Goal: Register for event/course: Sign up to attend an event or enroll in a course

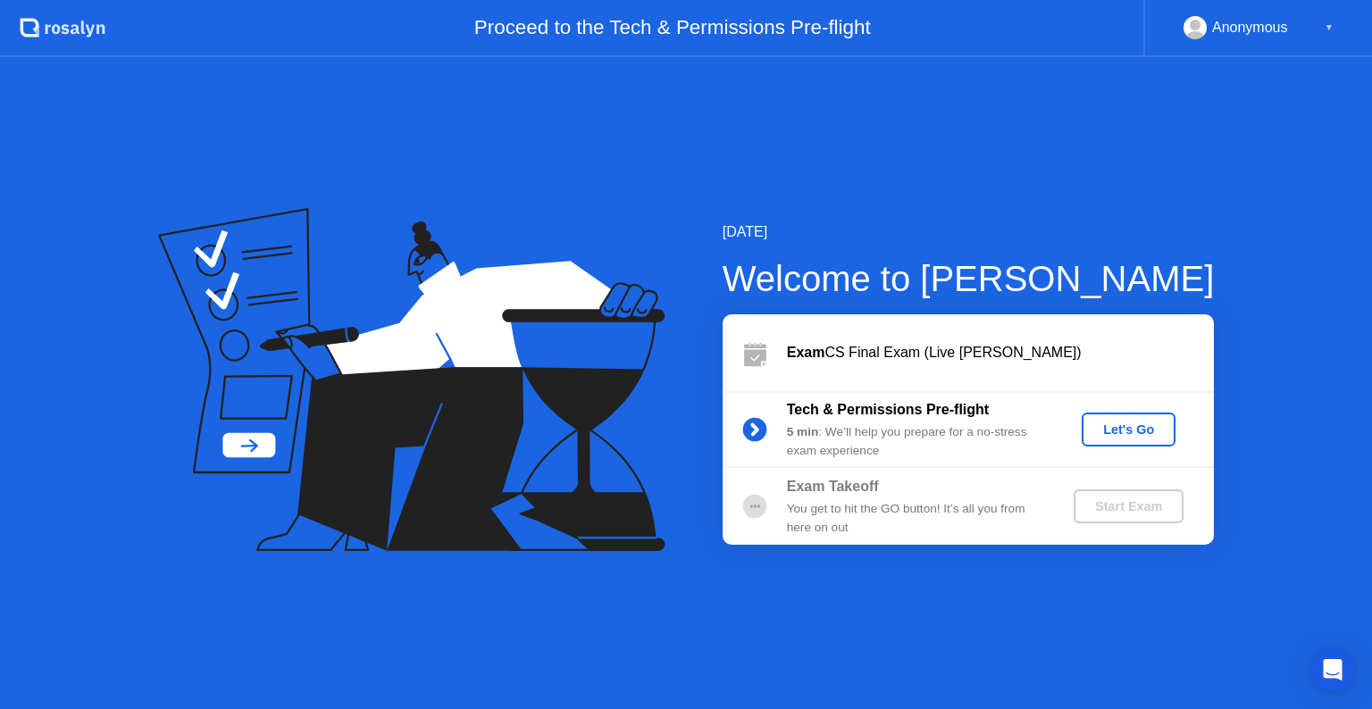
click at [1120, 432] on div "Let's Go" at bounding box center [1128, 429] width 79 height 14
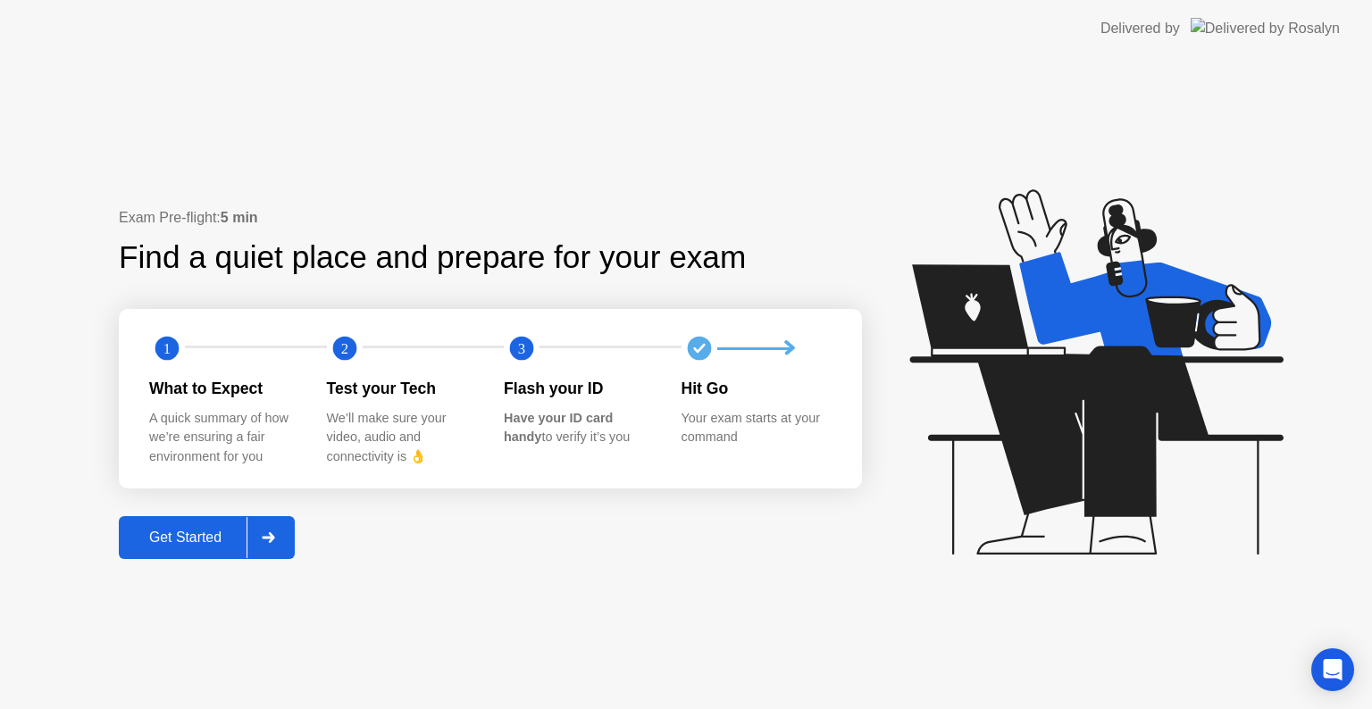
click at [207, 539] on div "Get Started" at bounding box center [185, 538] width 122 height 16
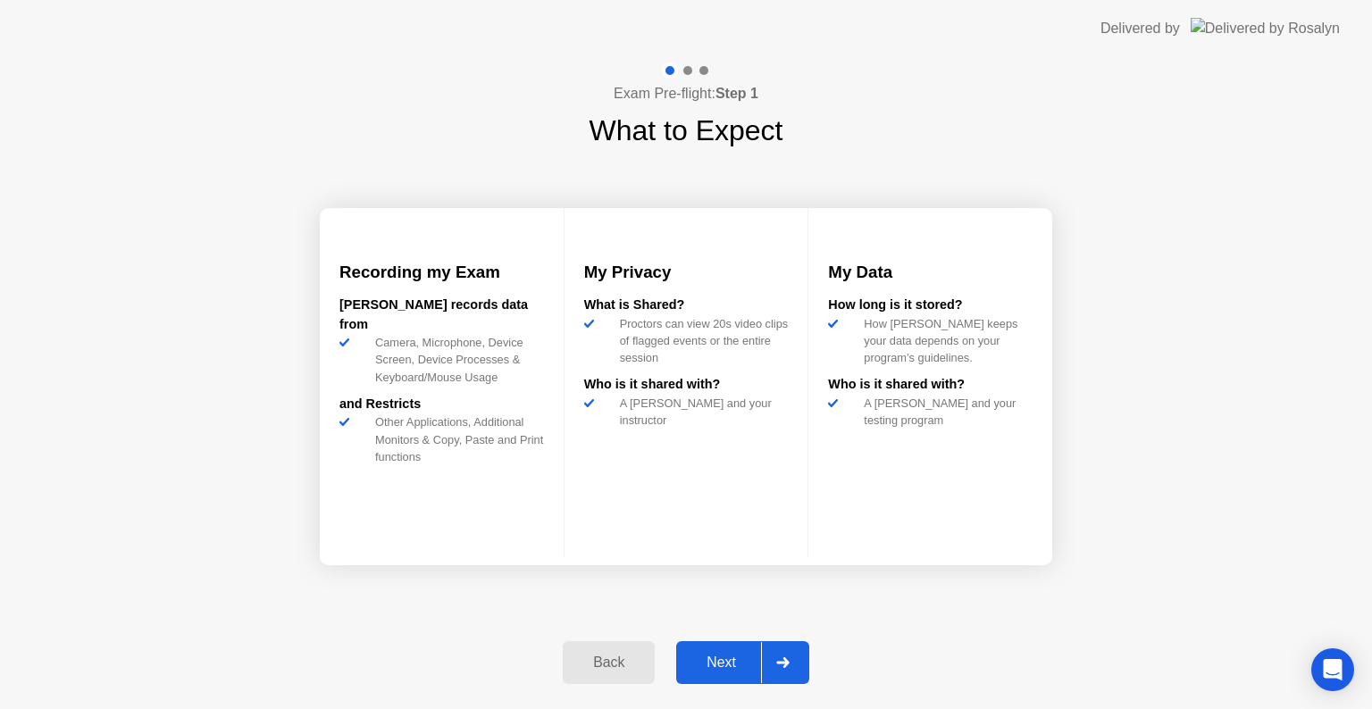
click at [718, 657] on div "Next" at bounding box center [720, 663] width 79 height 16
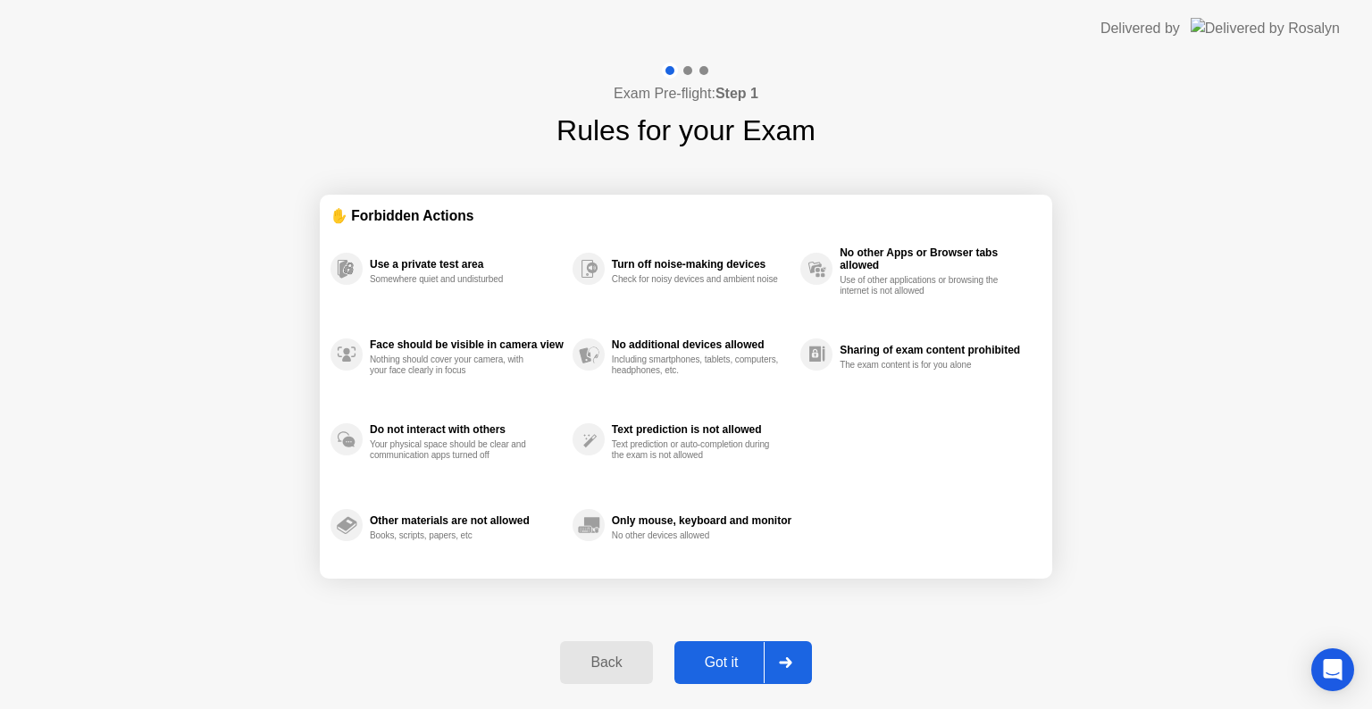
click at [718, 657] on div "Got it" at bounding box center [722, 663] width 84 height 16
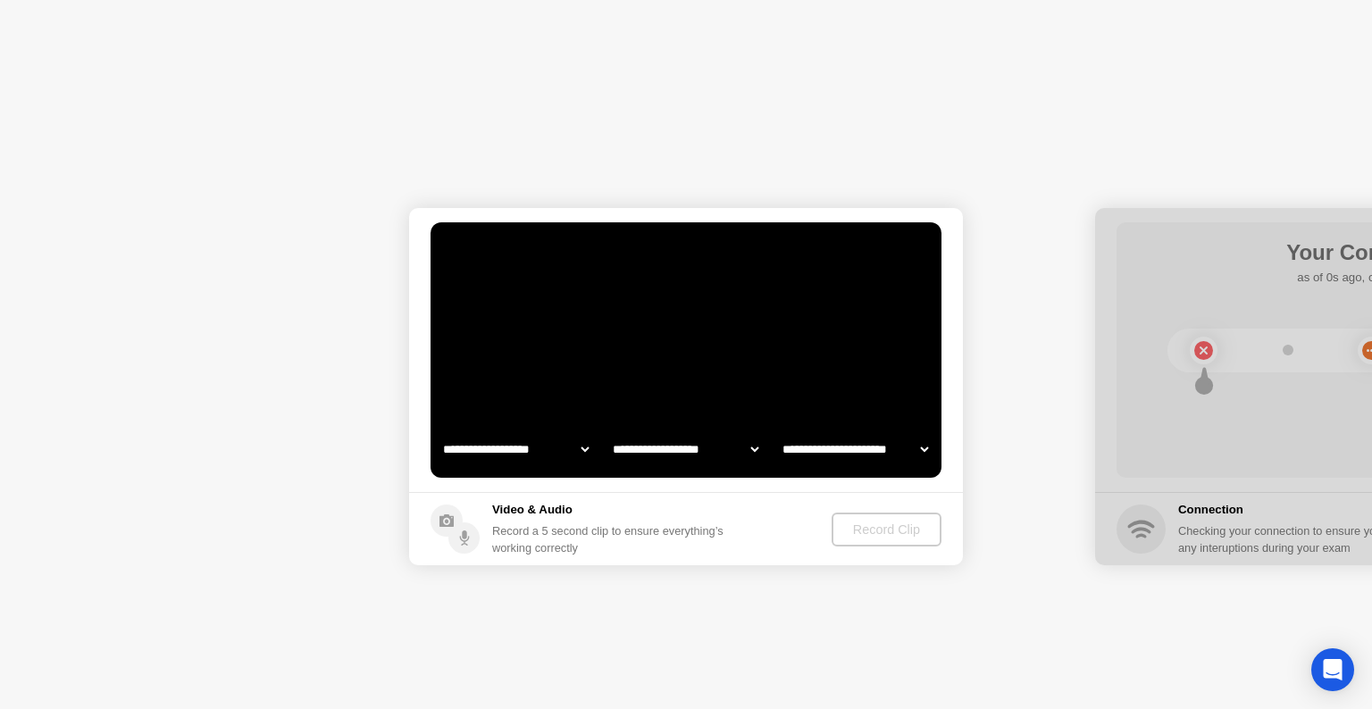
select select "**********"
select select "*******"
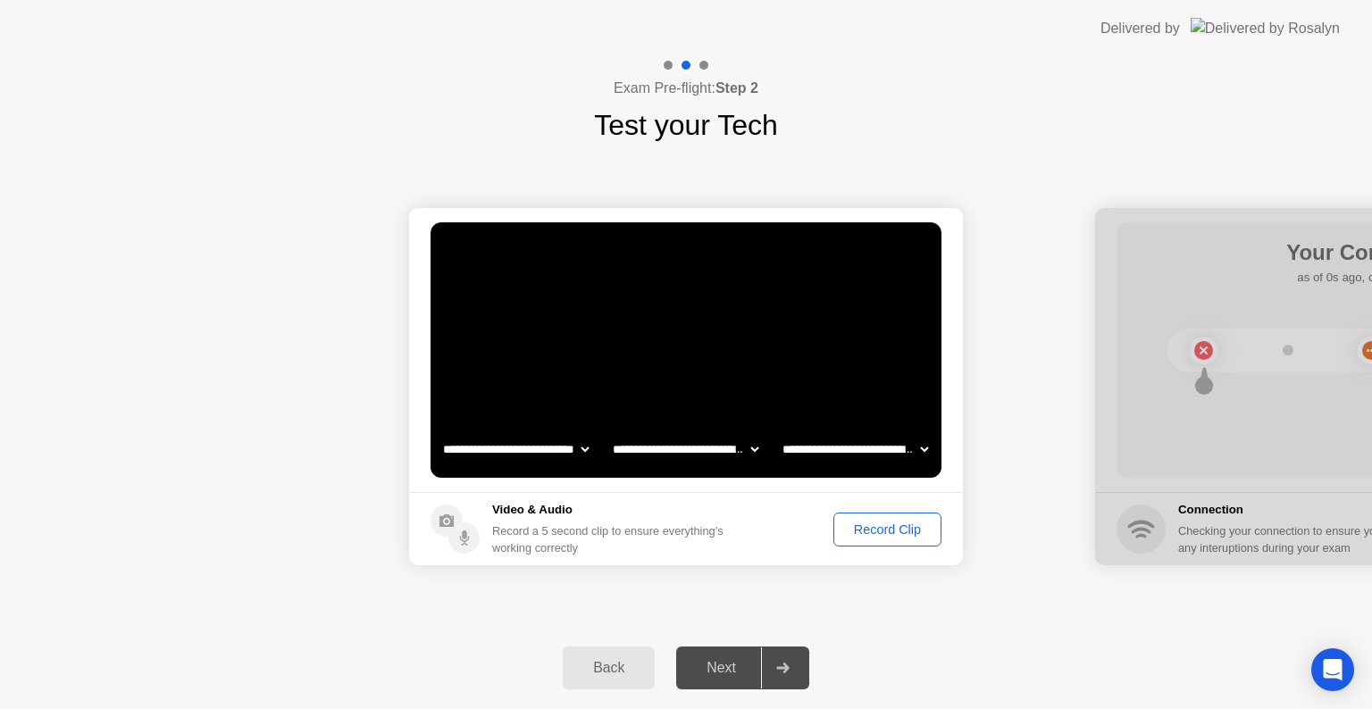
click at [882, 522] on div "Record Clip" at bounding box center [887, 529] width 96 height 14
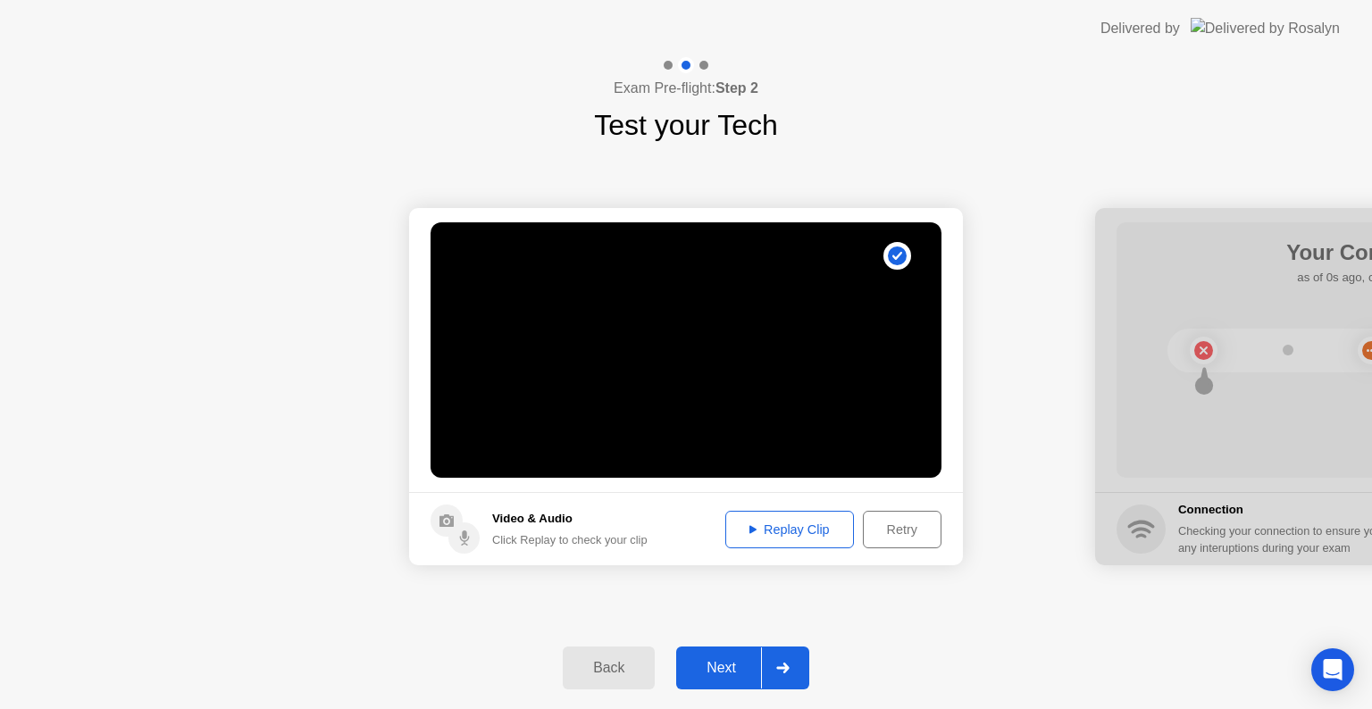
click at [789, 534] on div "Replay Clip" at bounding box center [789, 529] width 116 height 14
click at [714, 672] on div "Next" at bounding box center [720, 668] width 79 height 16
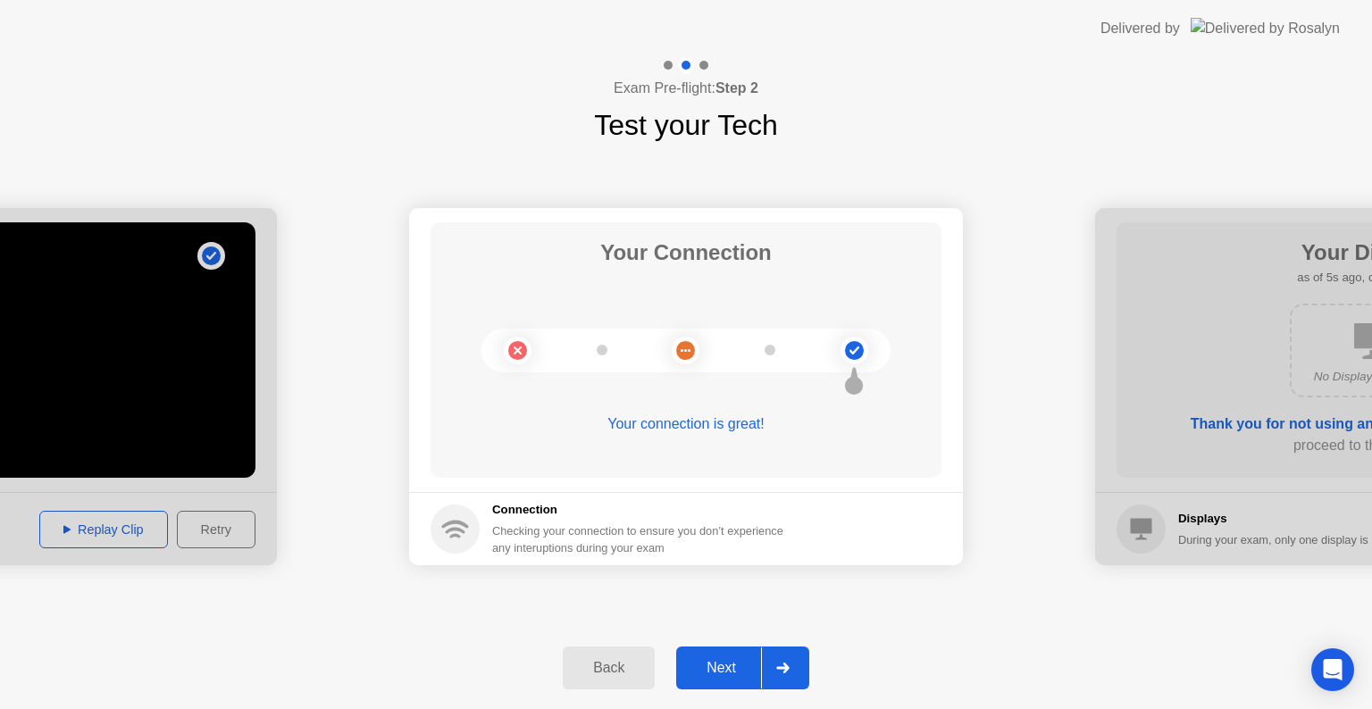
click at [714, 672] on div "Next" at bounding box center [720, 668] width 79 height 16
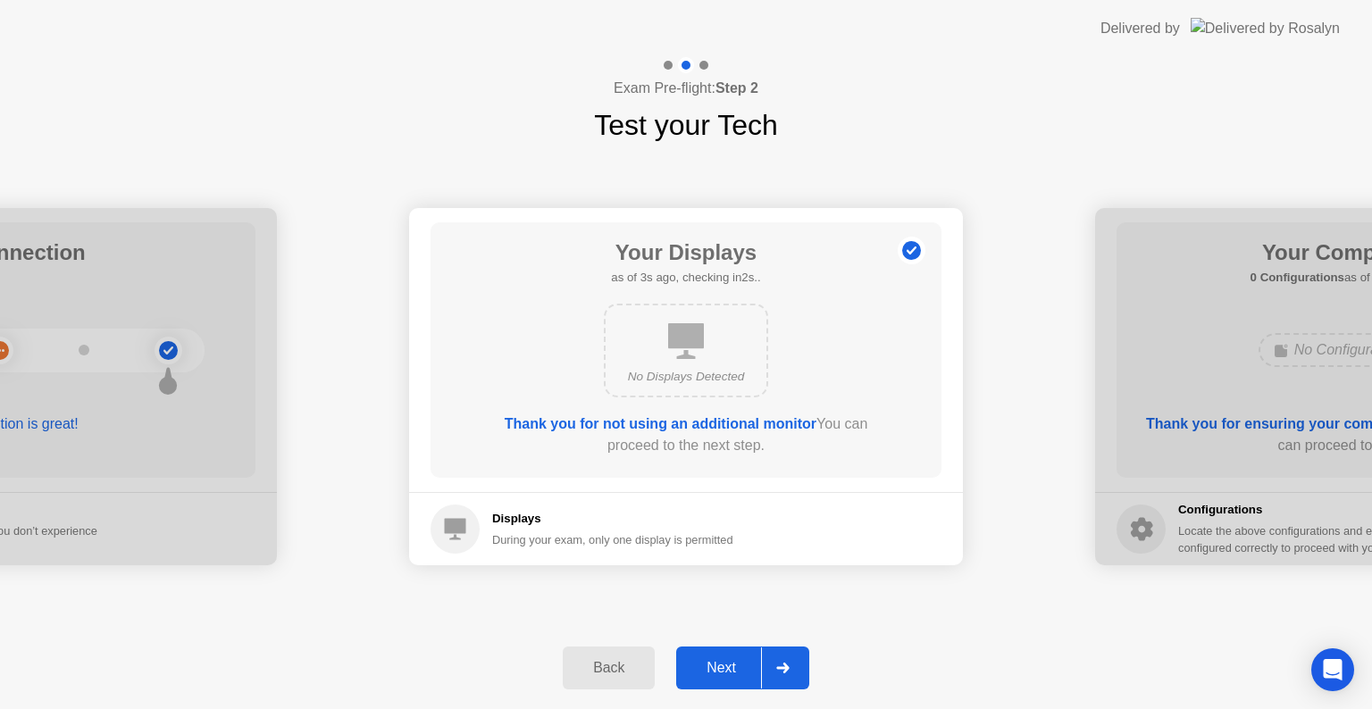
click at [714, 672] on div "Next" at bounding box center [720, 668] width 79 height 16
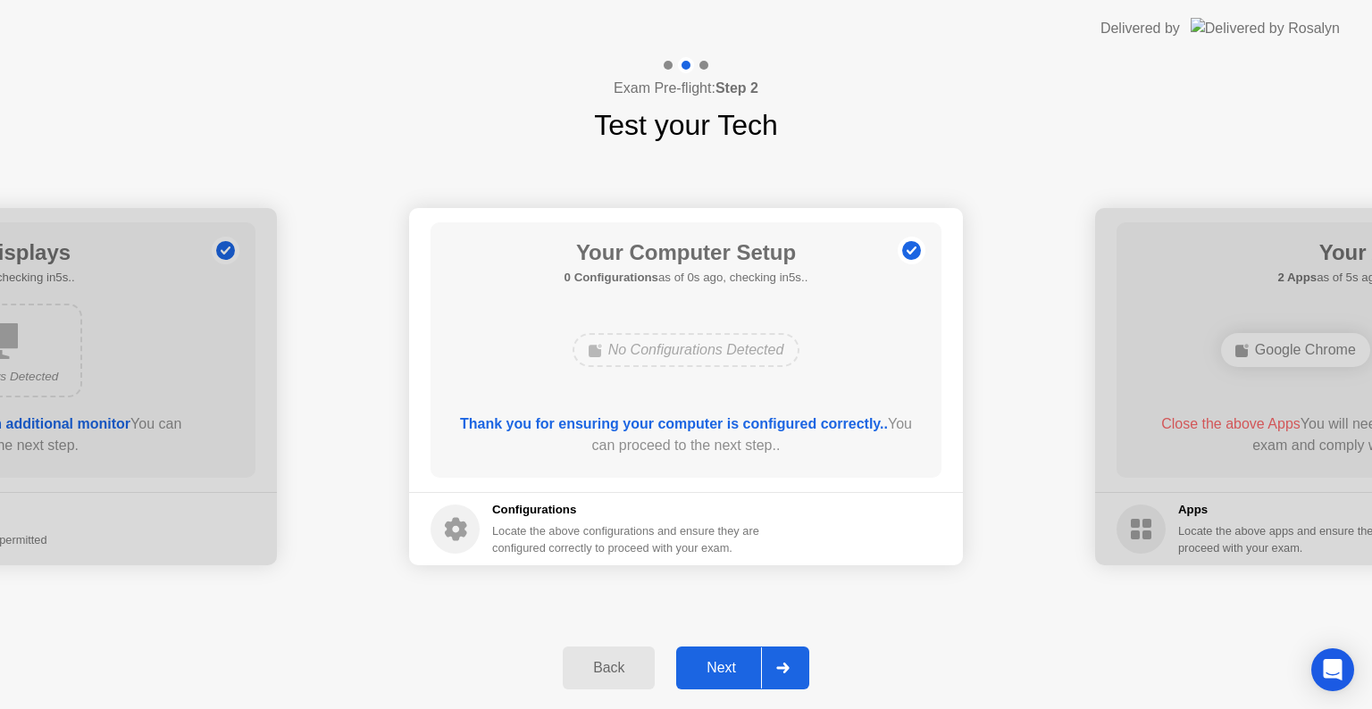
click at [714, 672] on div "Next" at bounding box center [720, 668] width 79 height 16
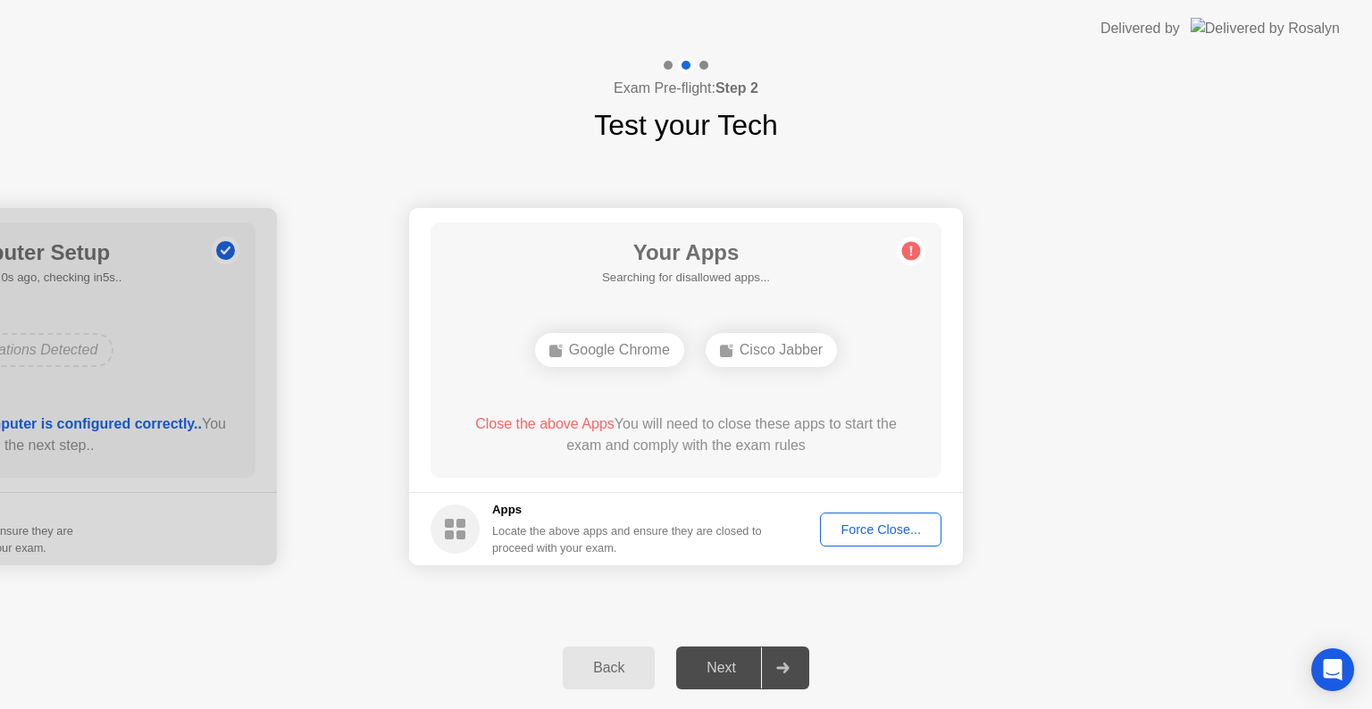
click at [873, 530] on div "Force Close..." at bounding box center [880, 529] width 109 height 14
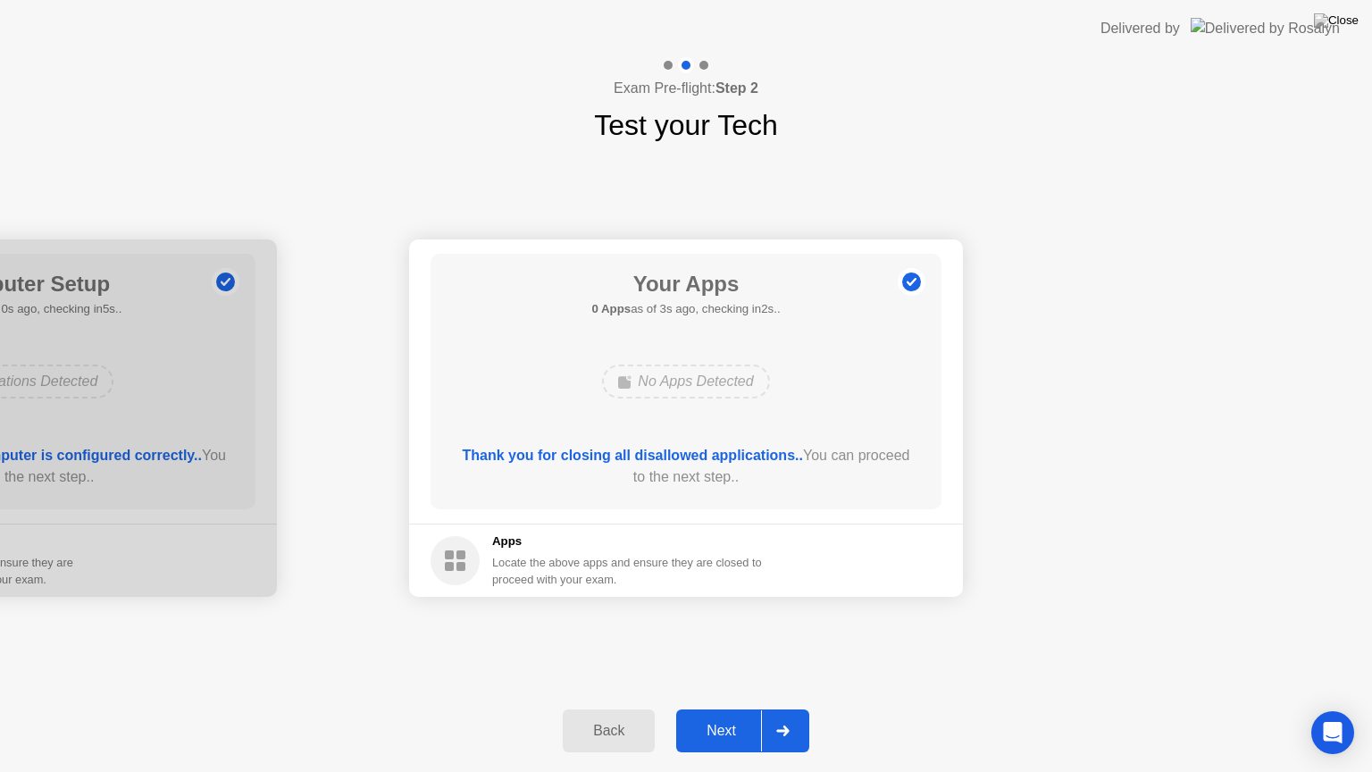
click at [721, 708] on div "Next" at bounding box center [720, 730] width 79 height 16
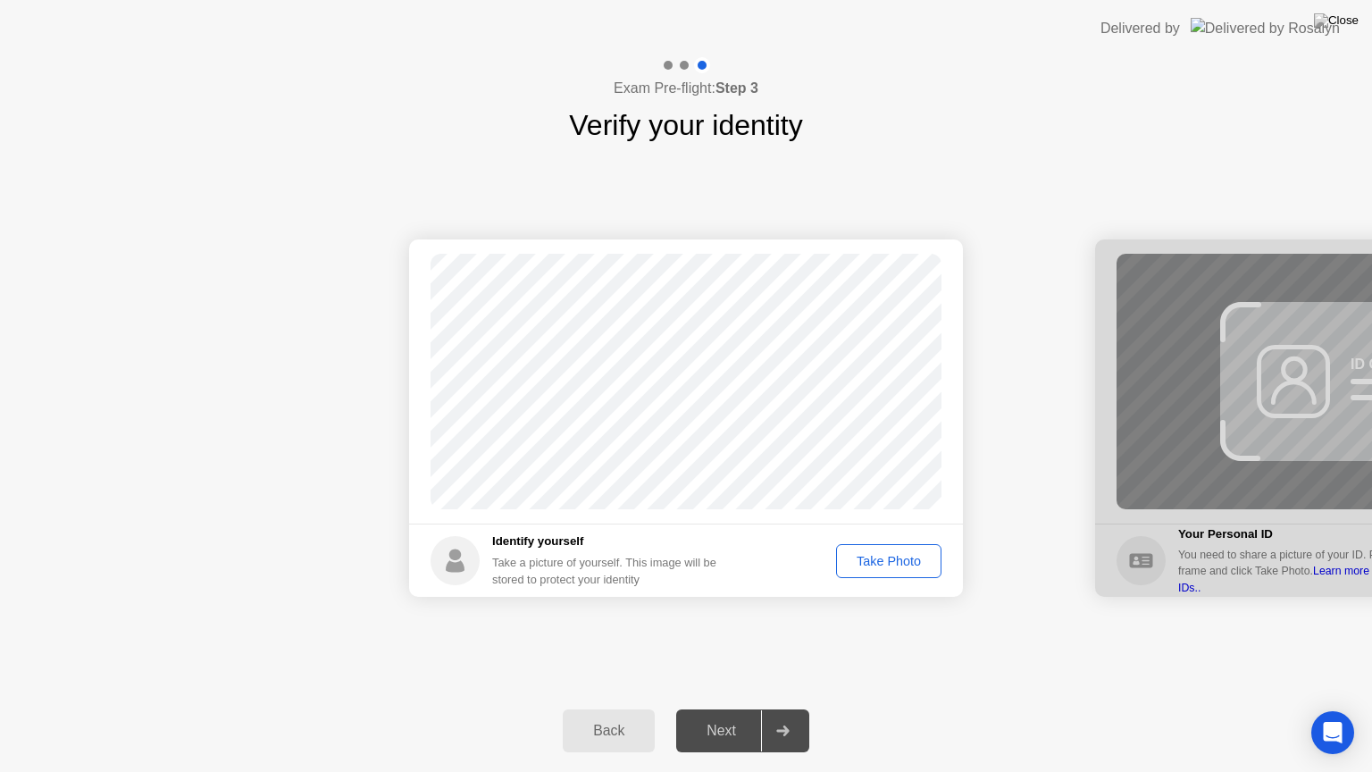
click at [882, 554] on div "Take Photo" at bounding box center [888, 561] width 93 height 14
click at [882, 554] on div "Retake" at bounding box center [900, 561] width 70 height 14
click at [882, 554] on div "Take Photo" at bounding box center [888, 561] width 93 height 14
click at [882, 554] on div "Retake" at bounding box center [900, 561] width 70 height 14
click at [877, 562] on div "Take Photo" at bounding box center [888, 561] width 93 height 14
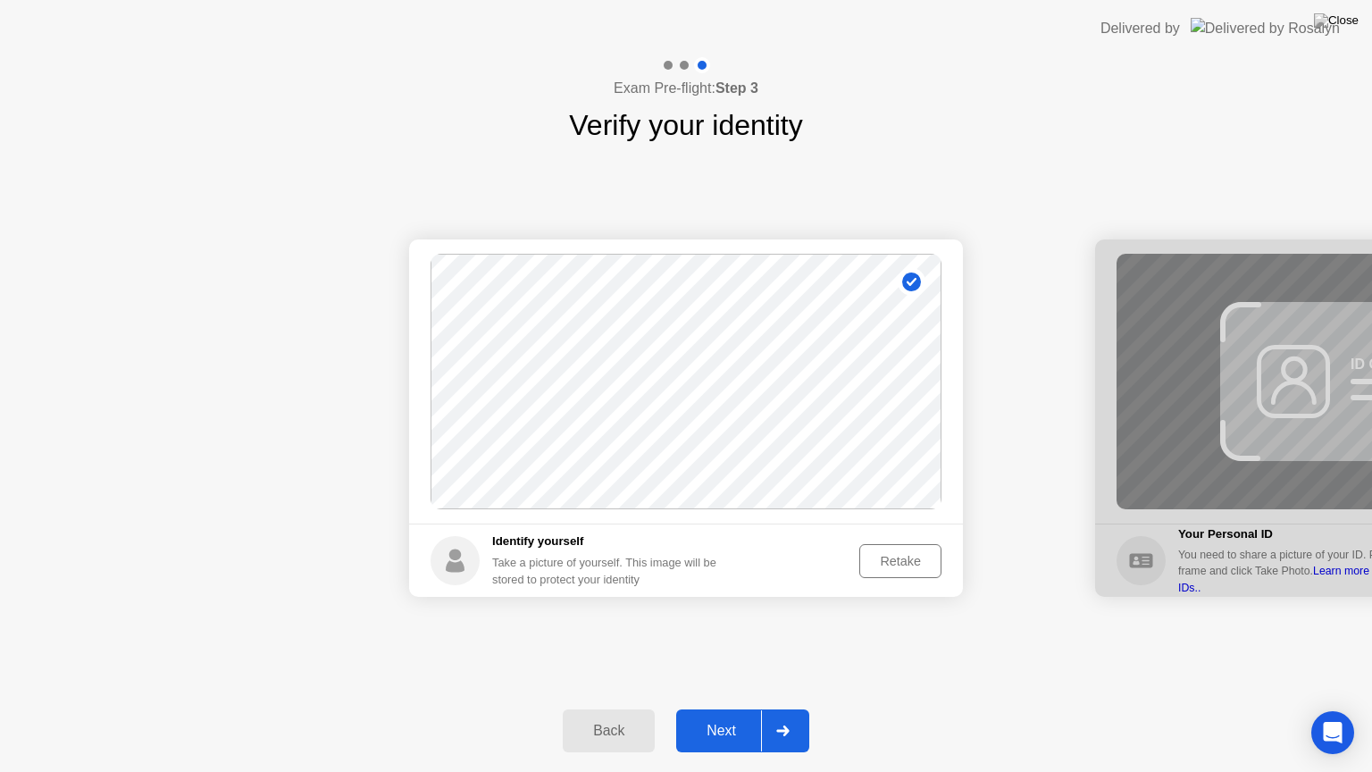
click at [723, 708] on button "Next" at bounding box center [742, 730] width 133 height 43
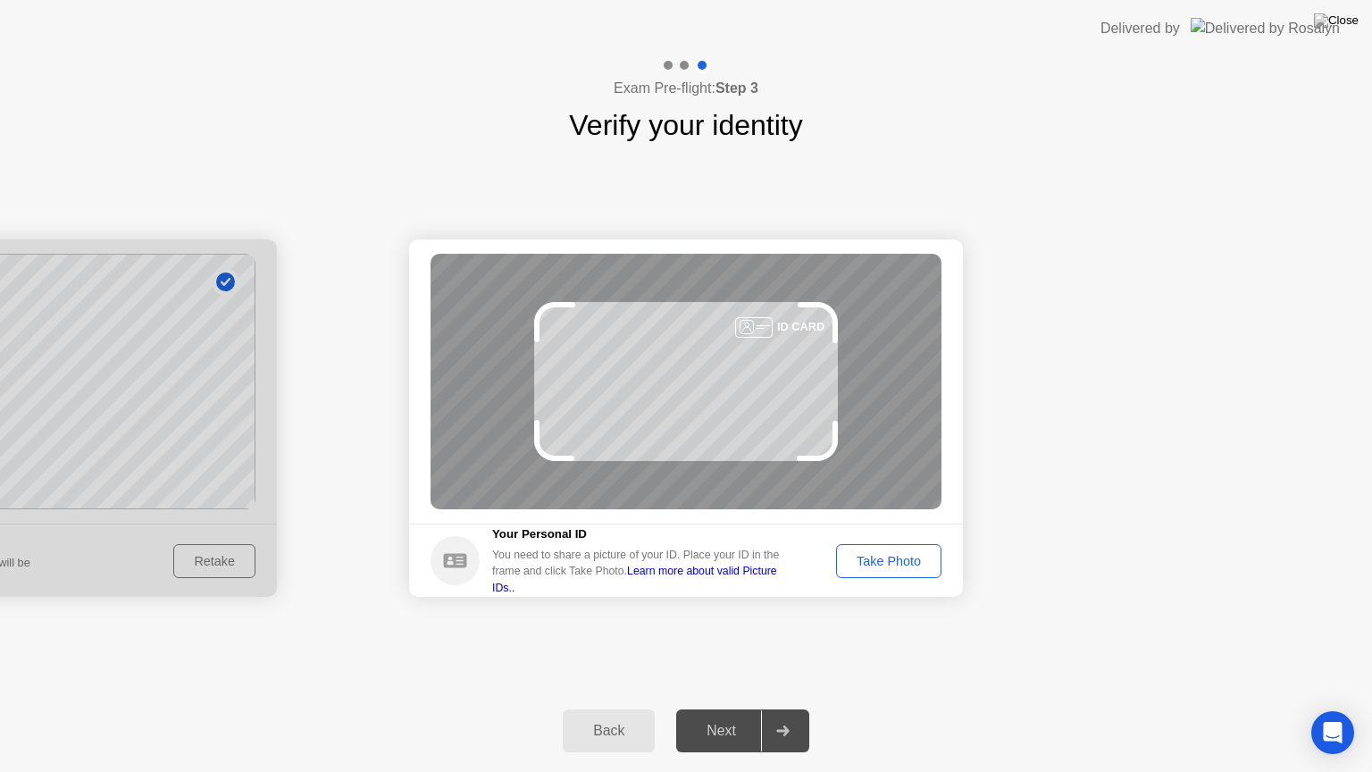
click at [915, 563] on div "Take Photo" at bounding box center [888, 561] width 93 height 14
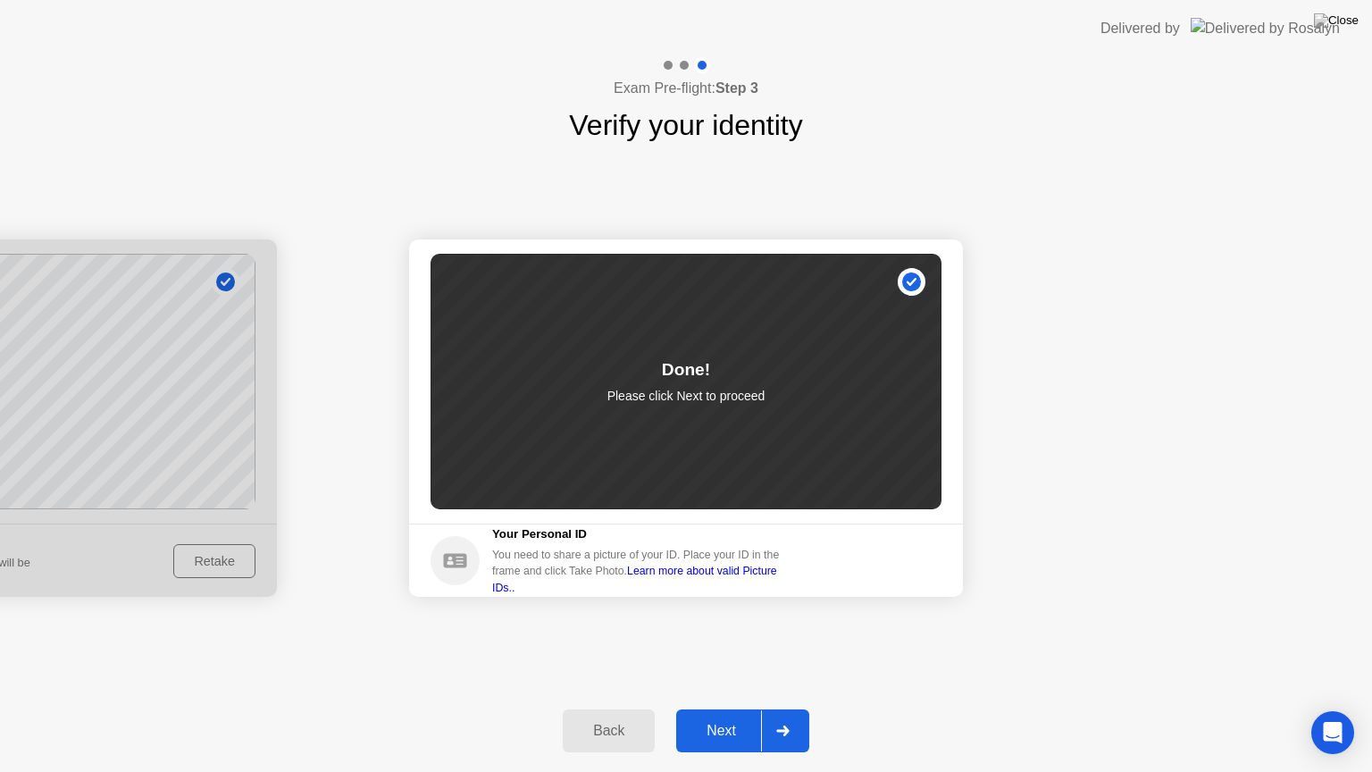
click at [722, 708] on div "Next" at bounding box center [720, 730] width 79 height 16
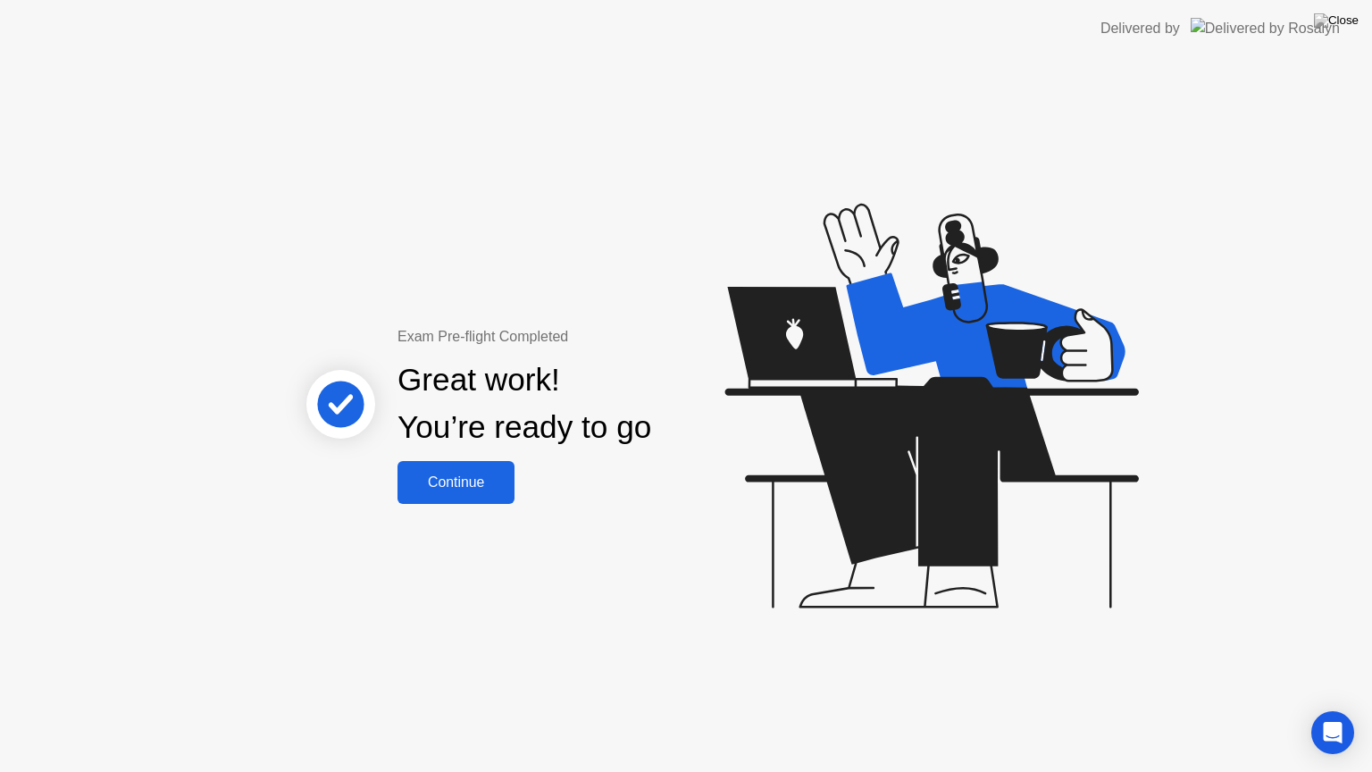
click at [462, 469] on button "Continue" at bounding box center [455, 482] width 117 height 43
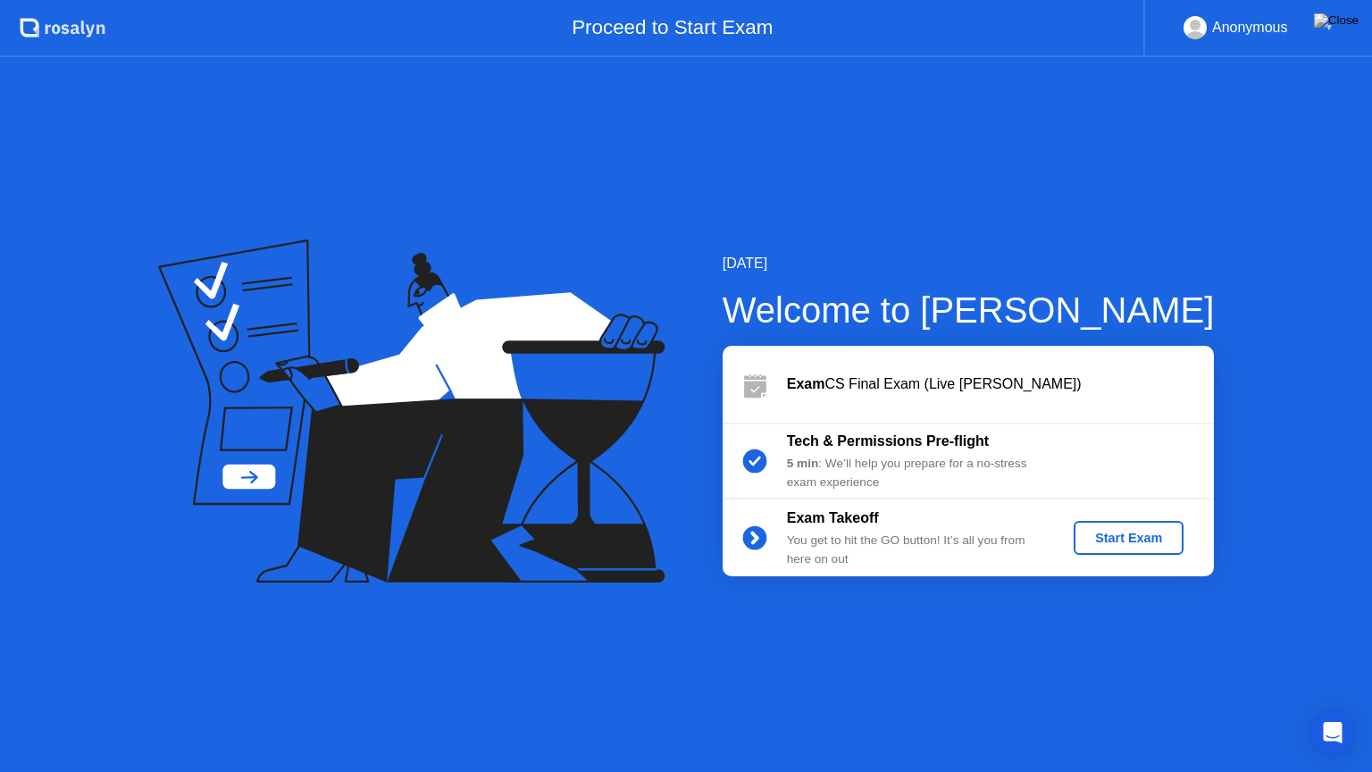
click at [1149, 537] on div "Start Exam" at bounding box center [1129, 537] width 96 height 14
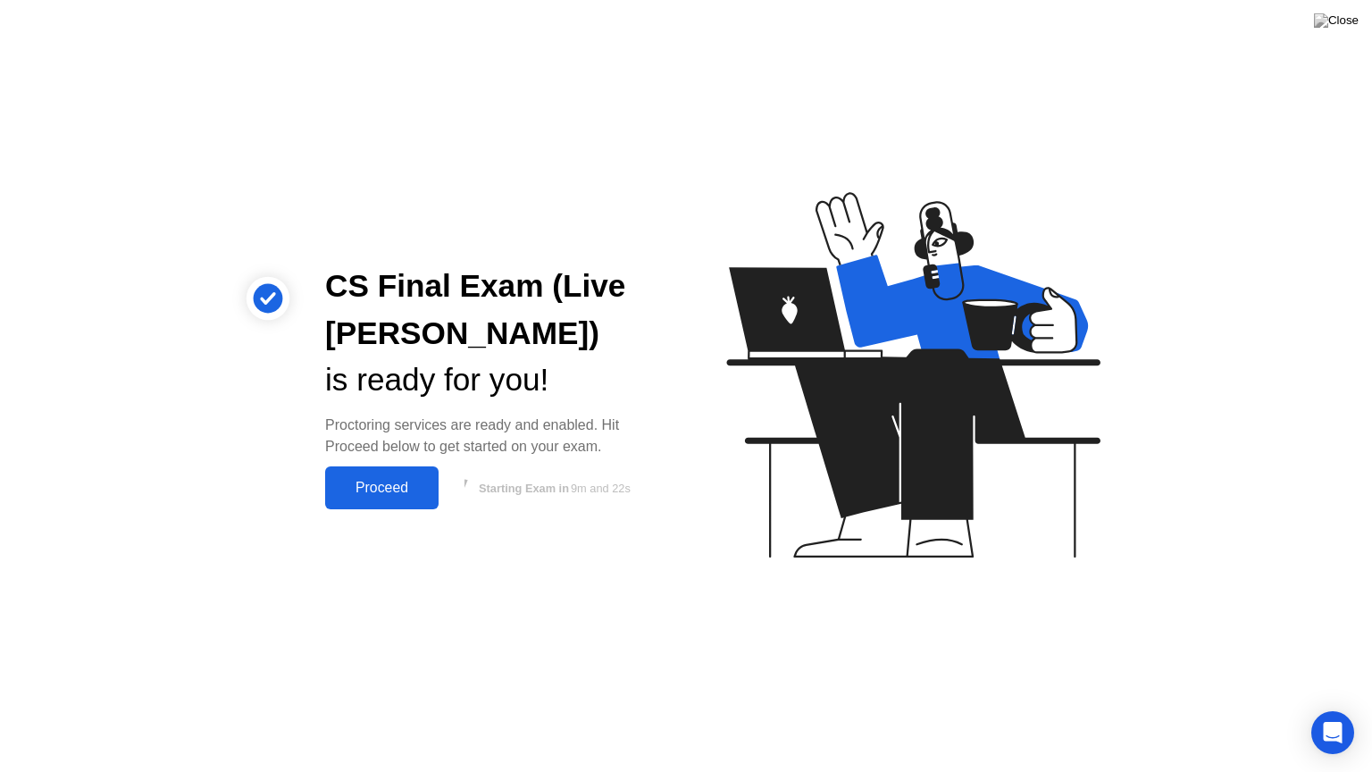
click at [354, 471] on button "Proceed" at bounding box center [381, 487] width 113 height 43
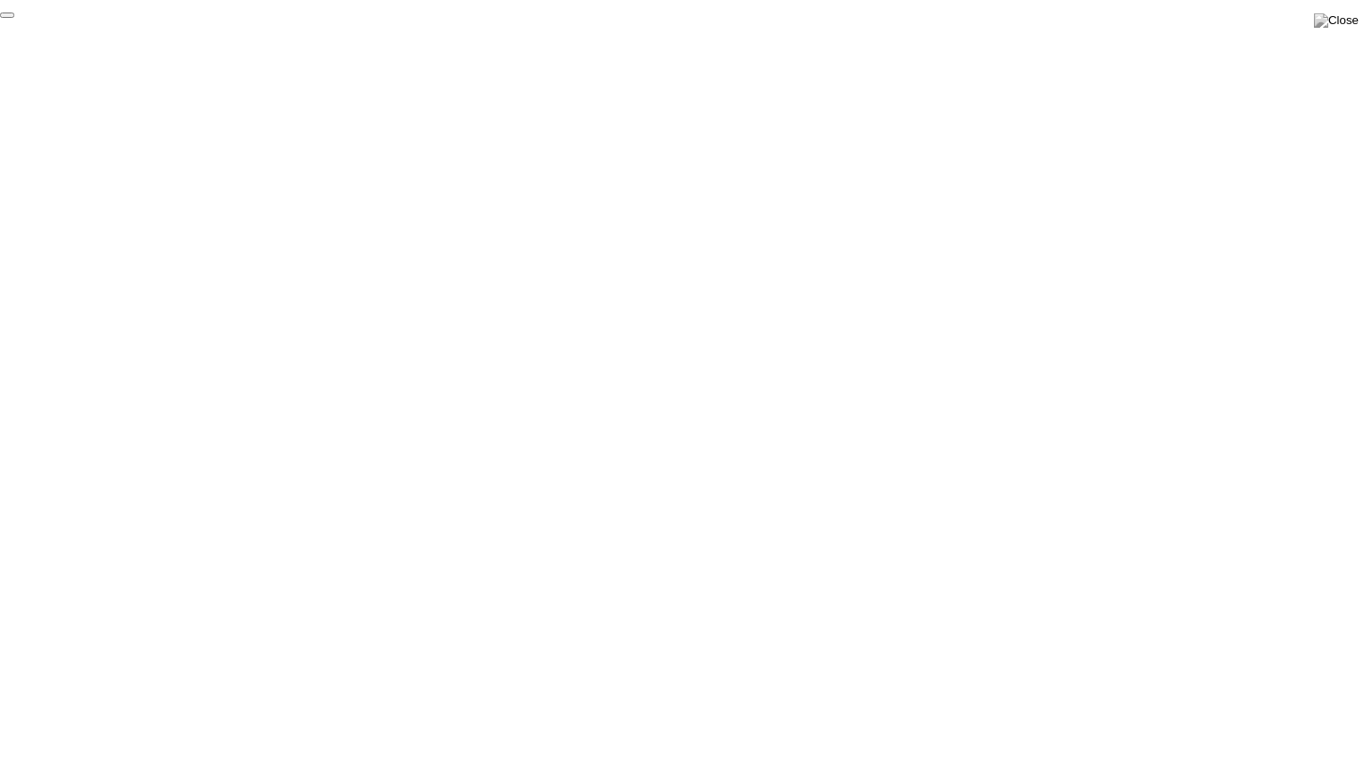
click div "End Proctoring Session"
